Goal: Task Accomplishment & Management: Manage account settings

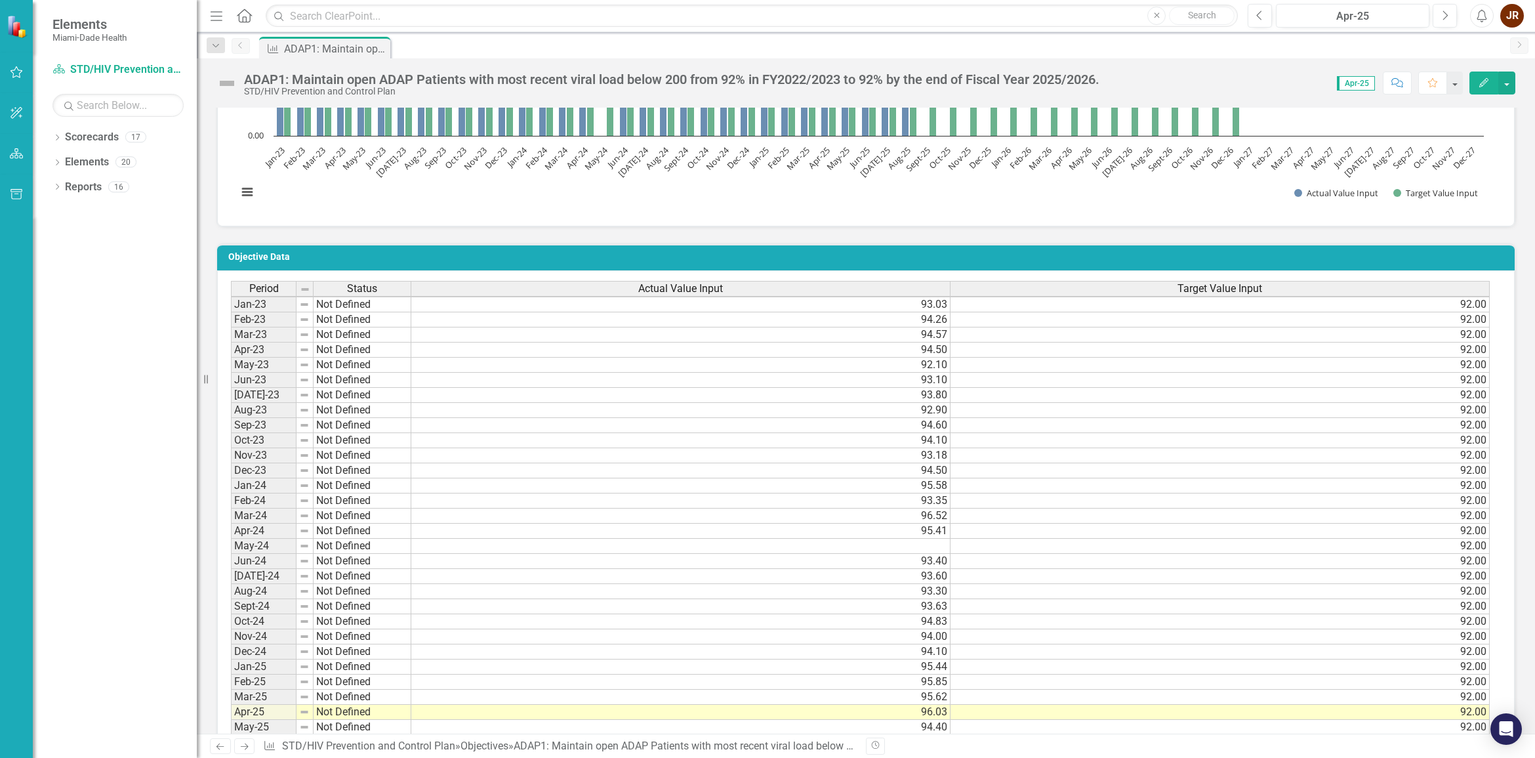
scroll to position [10, 0]
click at [533, 462] on td at bounding box center [680, 546] width 539 height 15
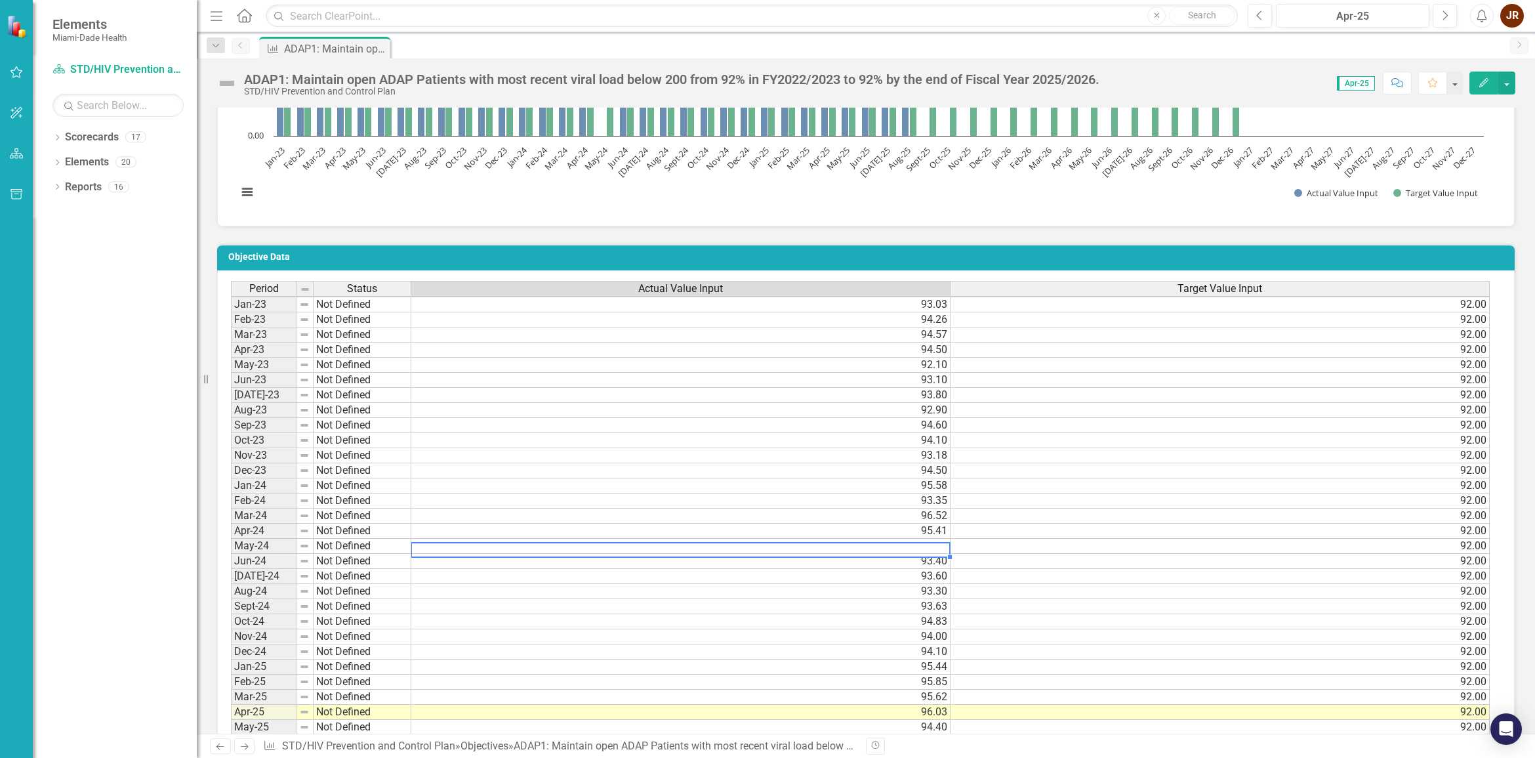
click at [533, 462] on td at bounding box center [680, 546] width 539 height 15
click at [533, 462] on textarea at bounding box center [681, 540] width 540 height 16
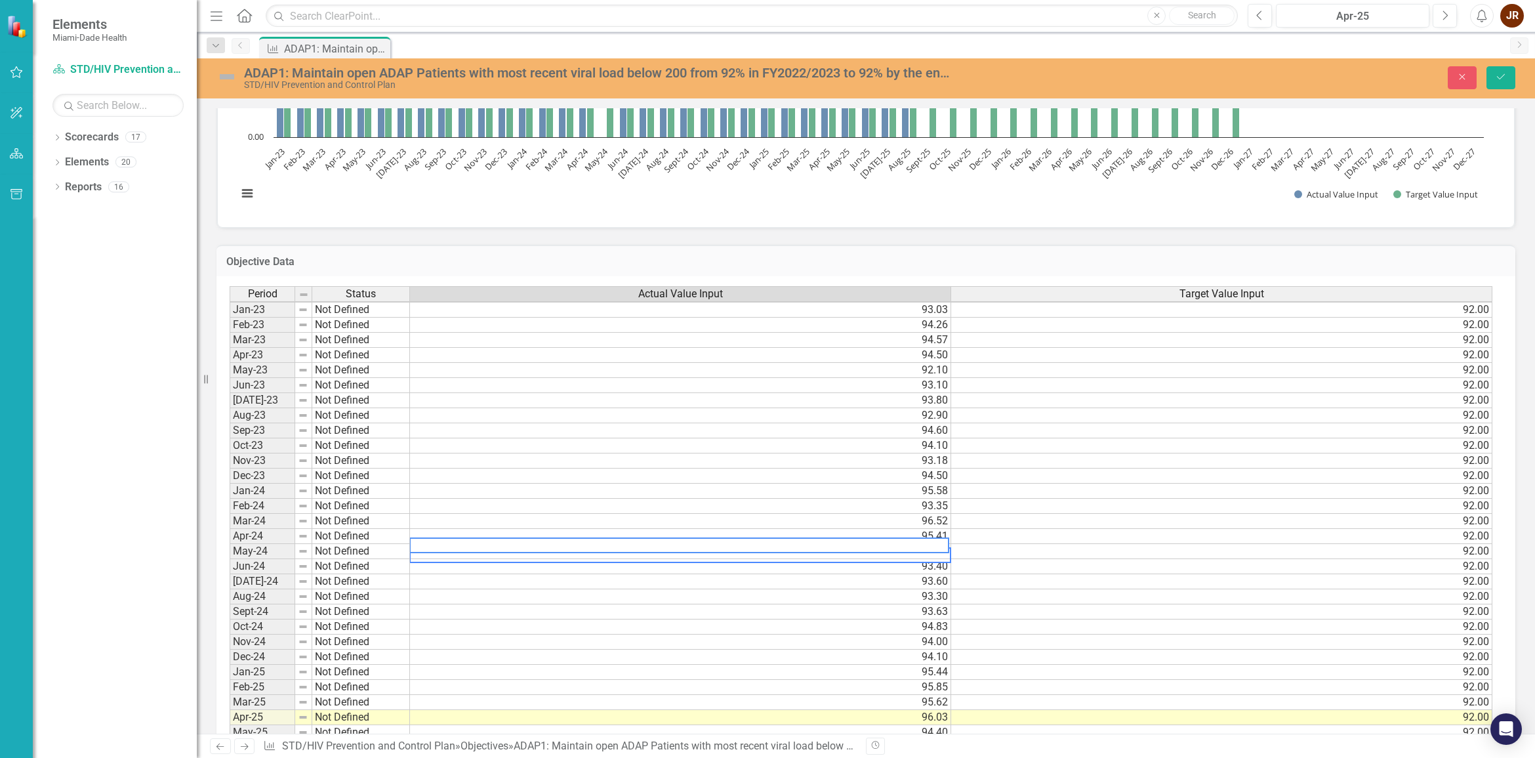
click at [575, 296] on div "Actual Value Input" at bounding box center [680, 294] width 541 height 14
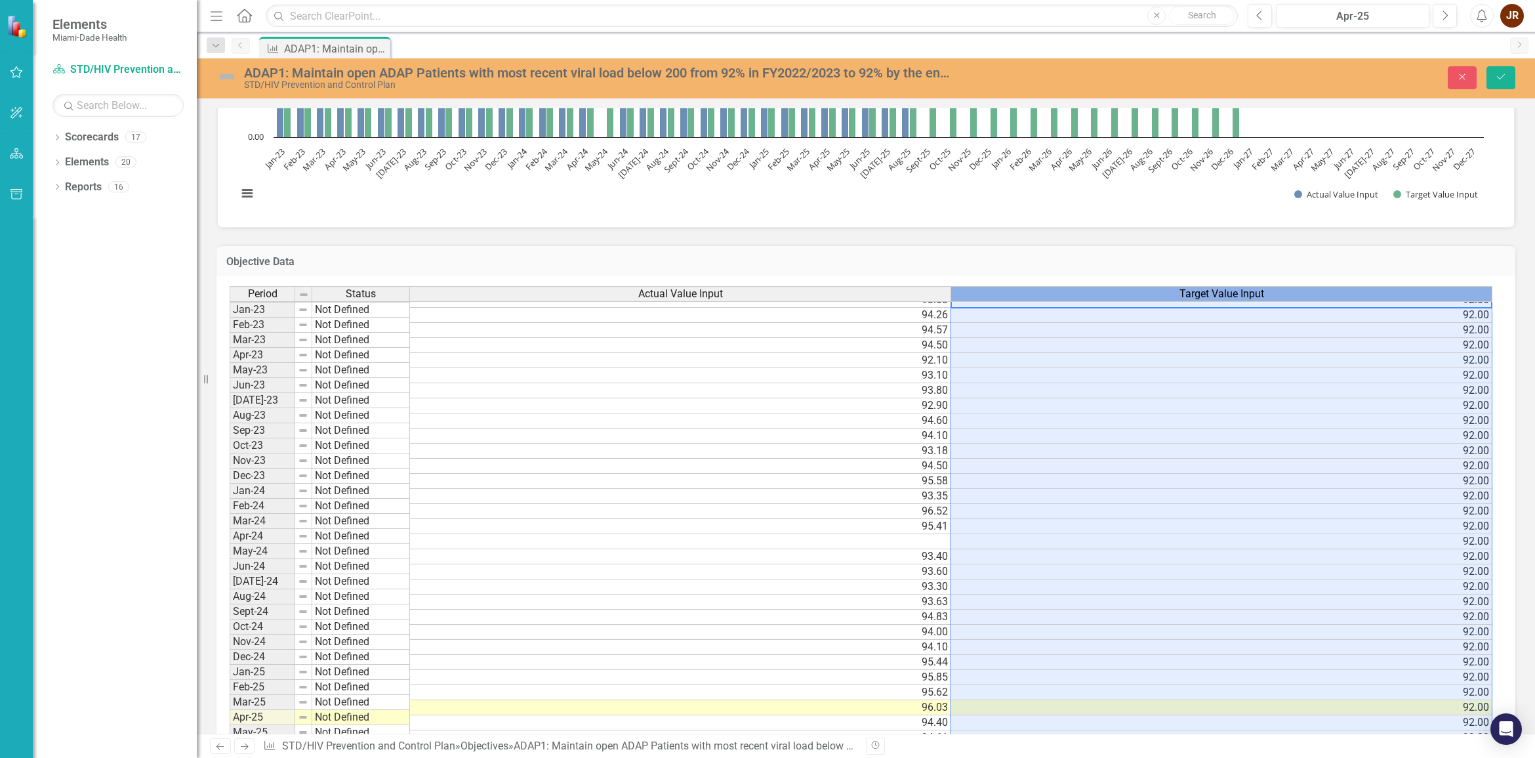
click at [999, 297] on div "Target Value Input" at bounding box center [1221, 294] width 541 height 14
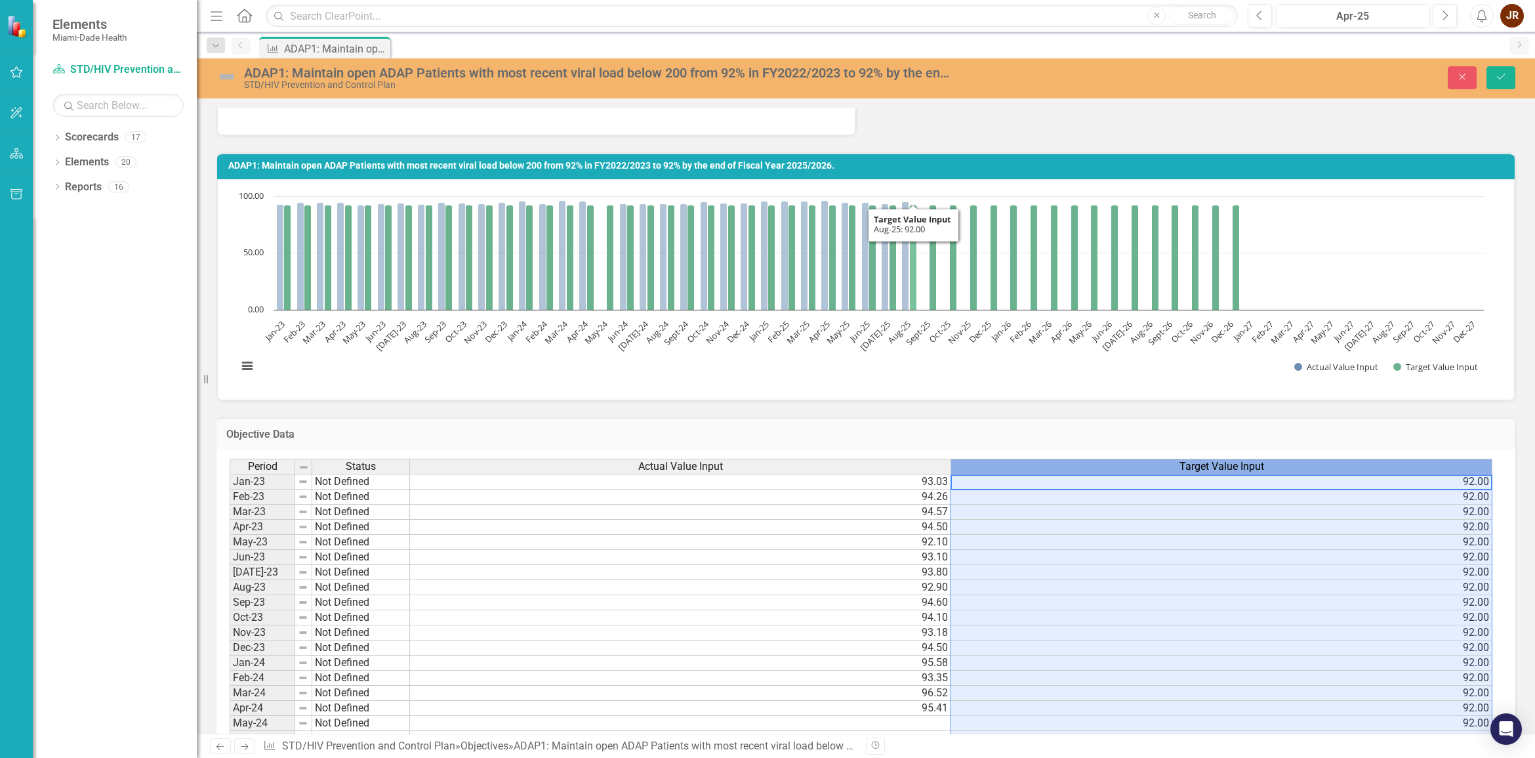
scroll to position [492, 0]
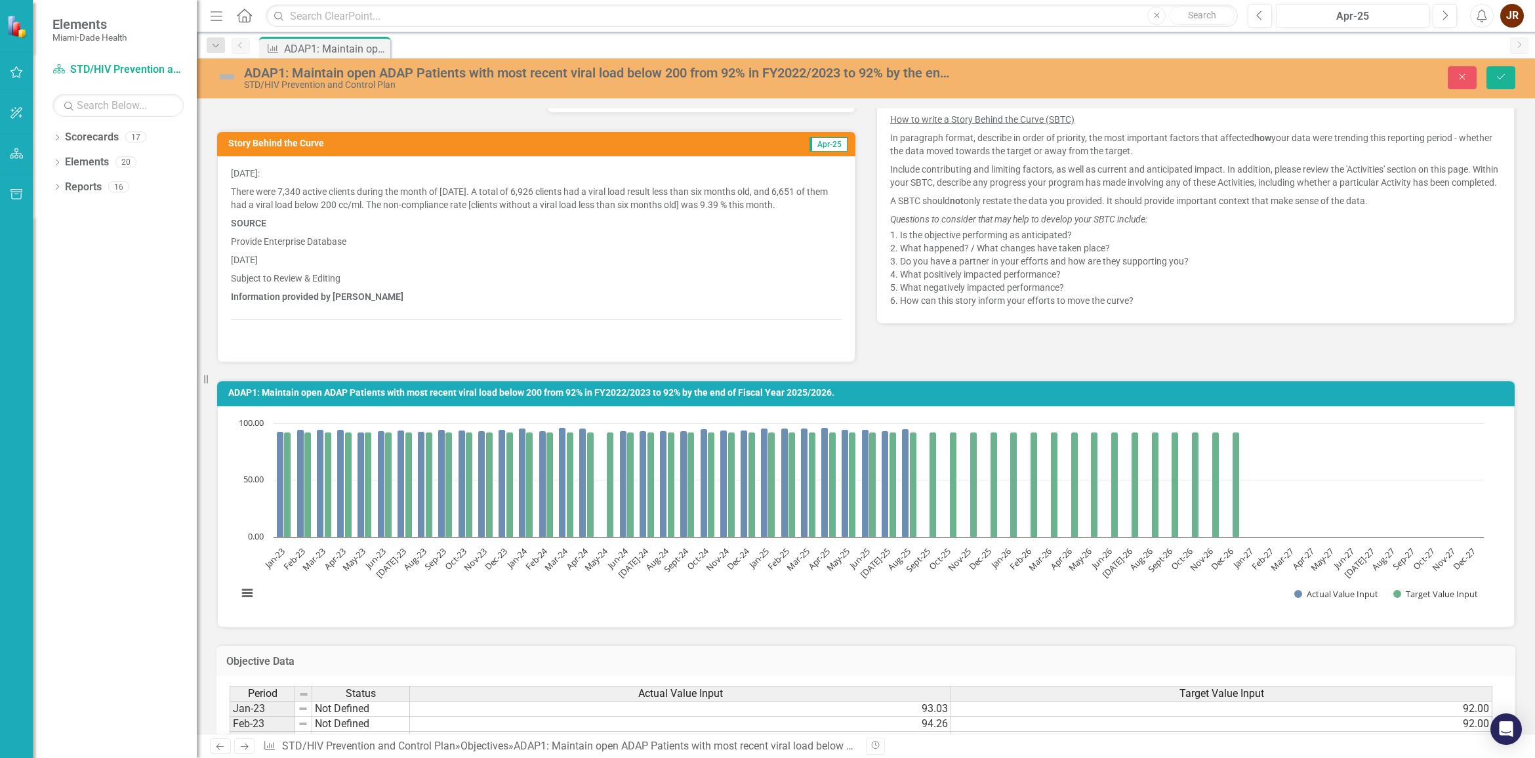
scroll to position [246, 0]
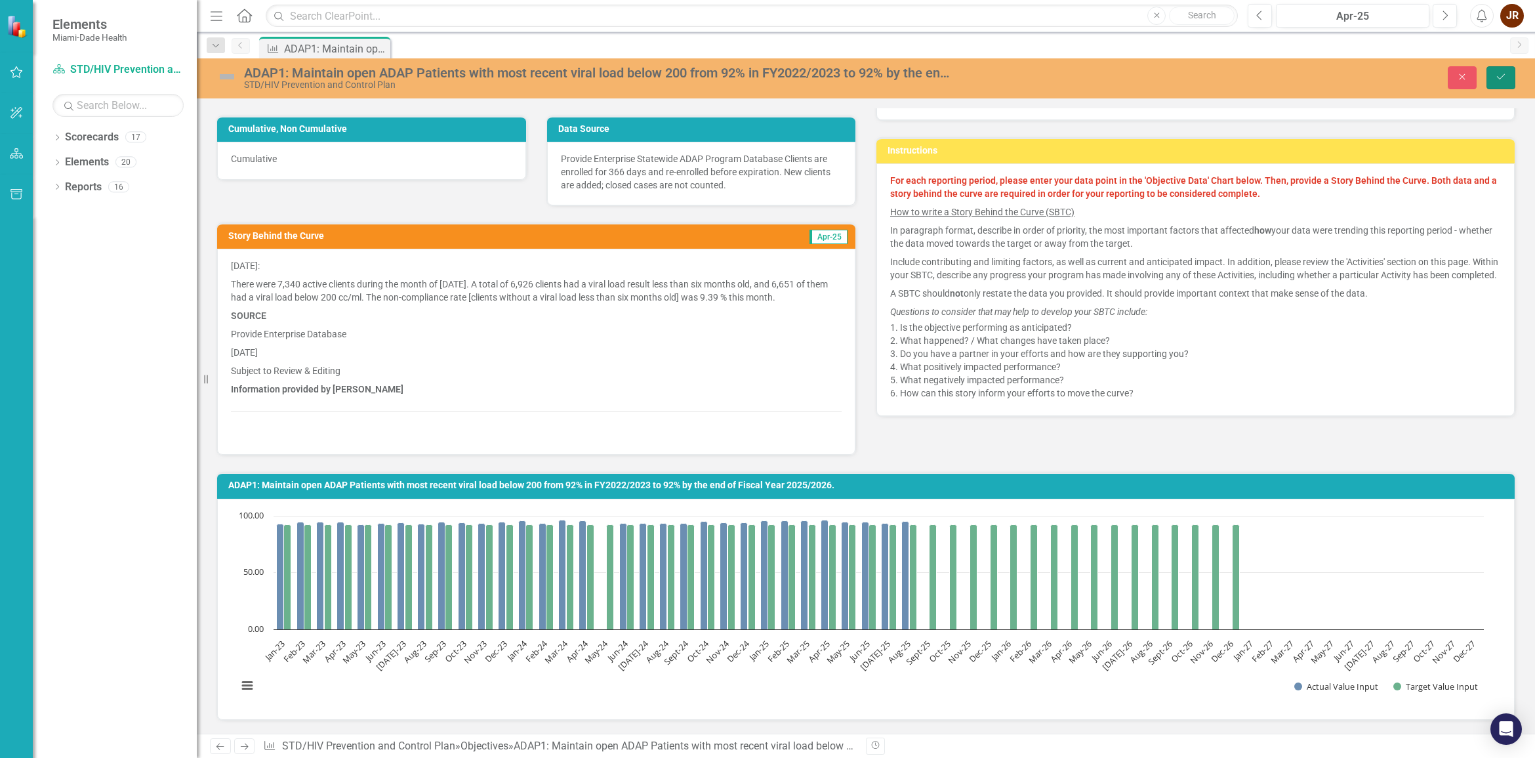
click at [1010, 75] on icon "Save" at bounding box center [1501, 76] width 12 height 9
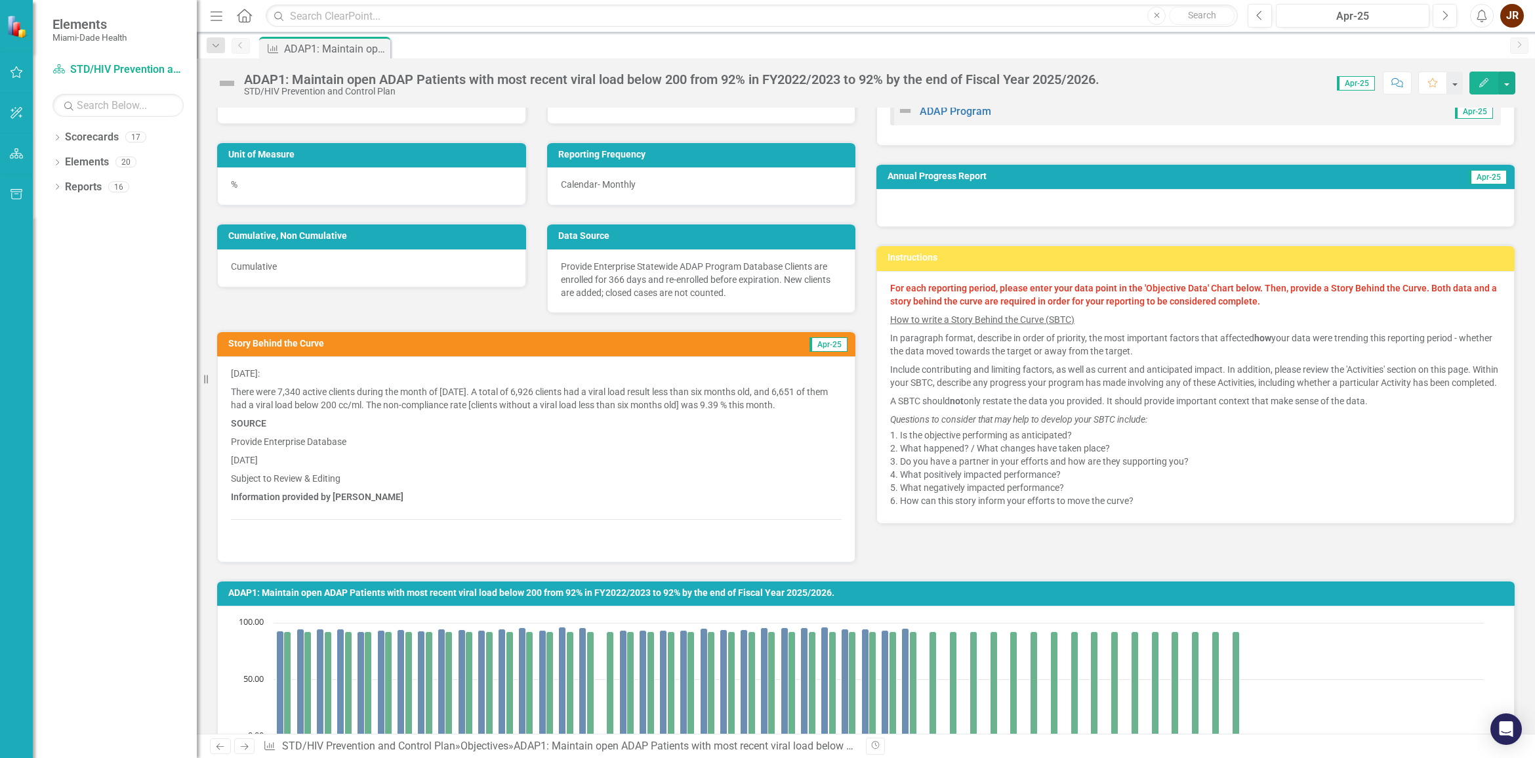
scroll to position [164, 0]
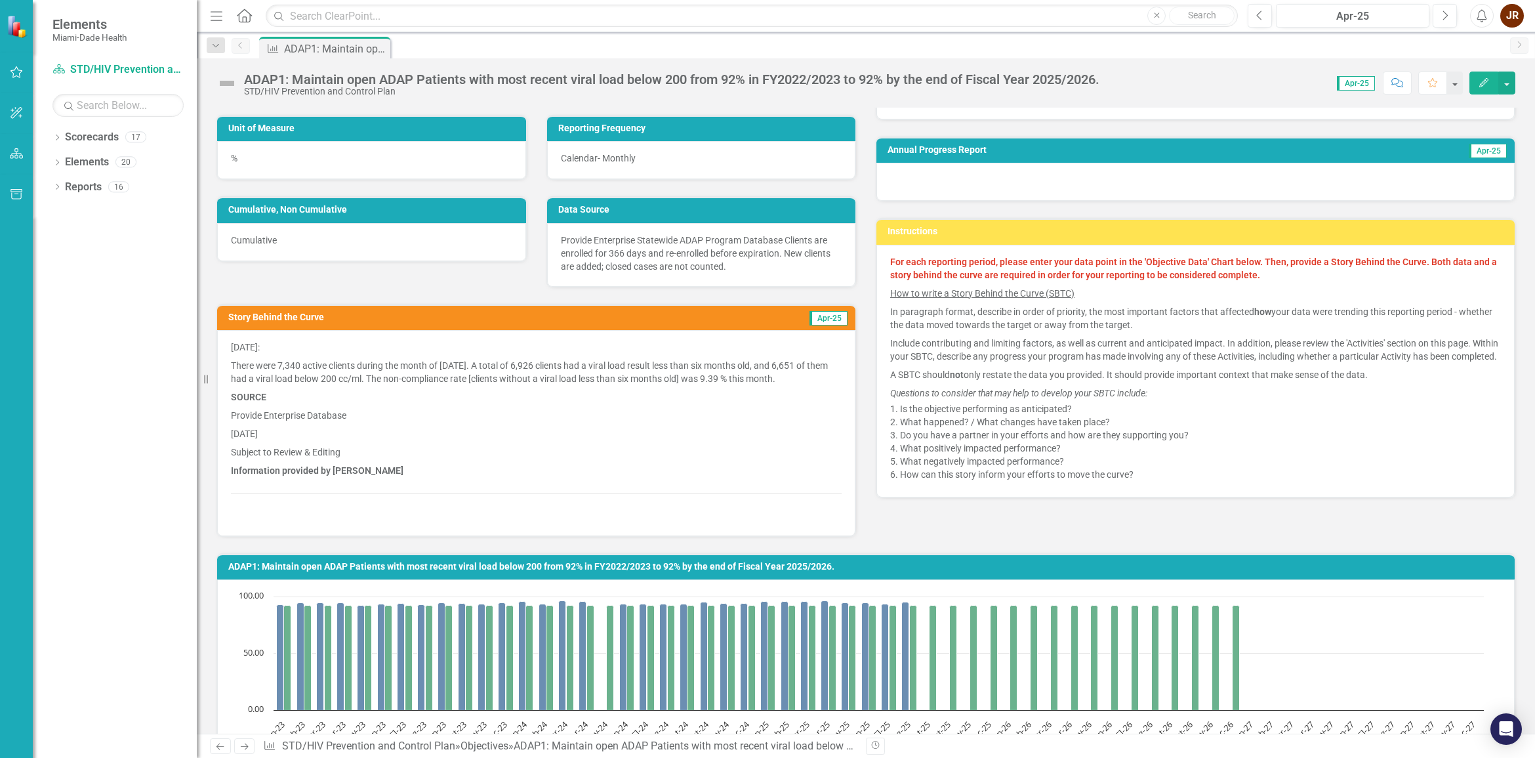
click at [295, 362] on p "There were 7,340 active clients during the month of [DATE]. A total of 6,926 cl…" at bounding box center [536, 371] width 611 height 31
click at [549, 407] on p "Provide Enterprise Database" at bounding box center [536, 415] width 611 height 18
click at [405, 462] on p "Information provided by [PERSON_NAME]" at bounding box center [536, 470] width 611 height 18
click at [369, 462] on strong "Information provided by [PERSON_NAME]" at bounding box center [317, 470] width 173 height 10
click at [274, 316] on h3 "Story Behind the Curve" at bounding box center [448, 317] width 440 height 10
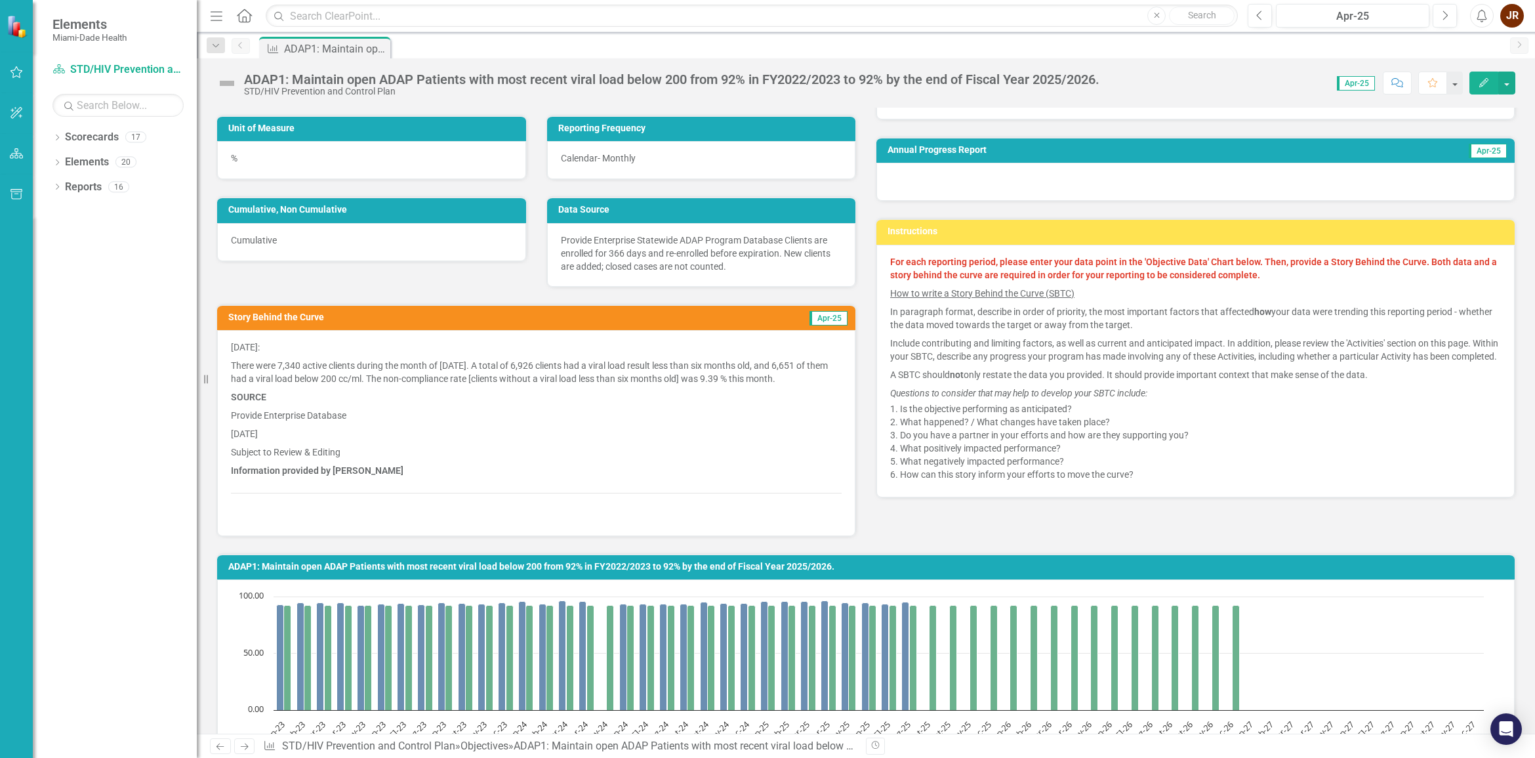
drag, startPoint x: 436, startPoint y: 323, endPoint x: 592, endPoint y: 349, distance: 158.3
click at [440, 323] on td "Story Behind the Curve" at bounding box center [448, 319] width 440 height 20
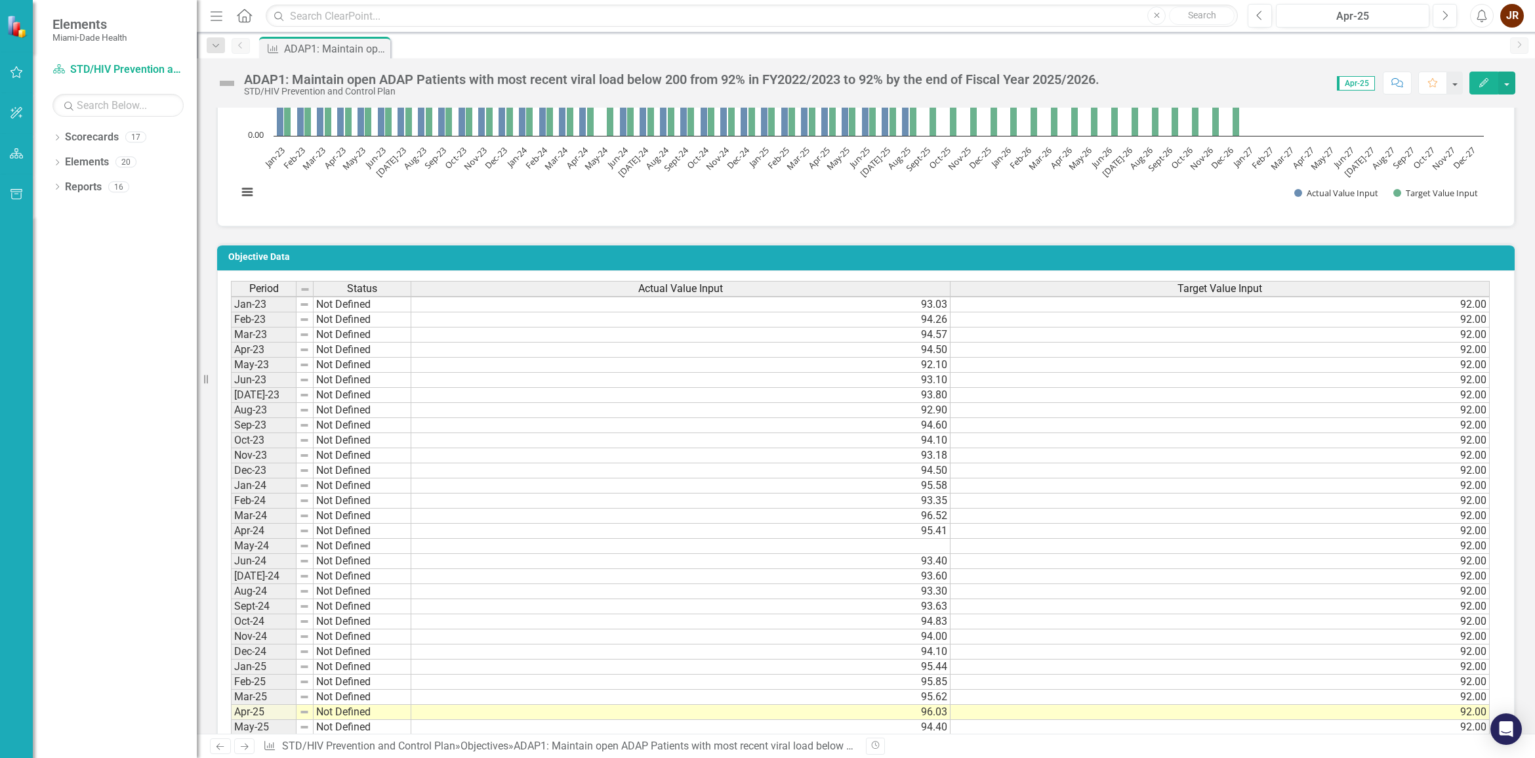
scroll to position [10, 0]
click at [258, 462] on td "May-24" at bounding box center [264, 546] width 66 height 15
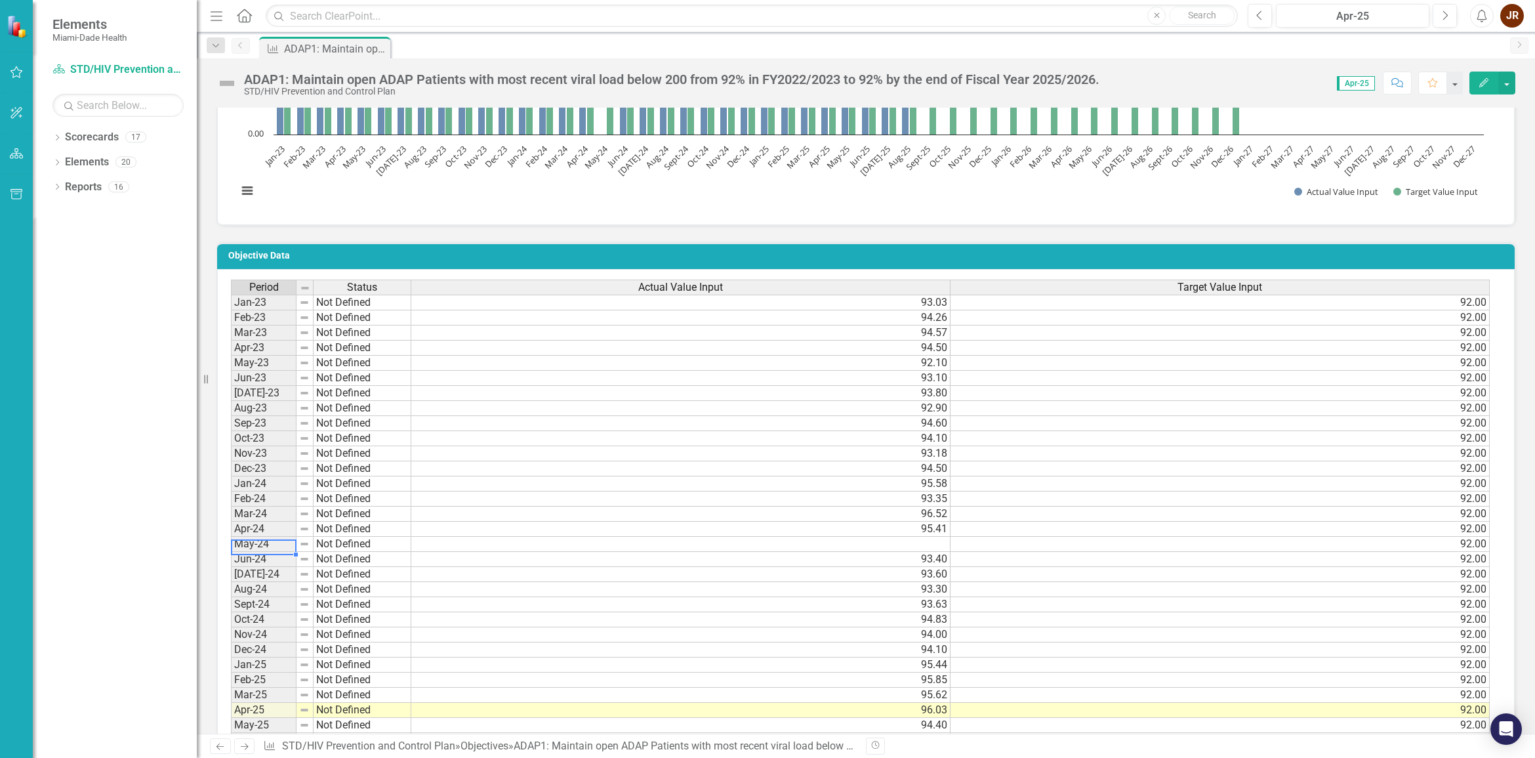
scroll to position [738, 0]
